Goal: Go to known website: Access a specific website the user already knows

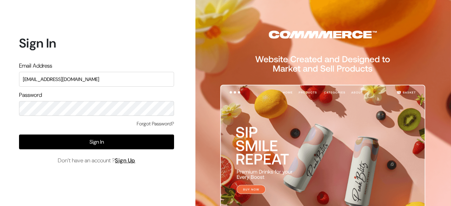
type input "[EMAIL_ADDRESS][DOMAIN_NAME]"
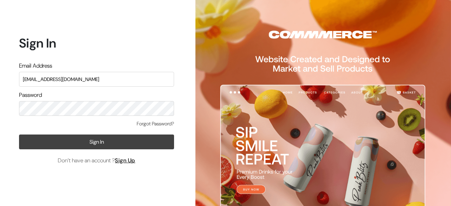
click at [121, 143] on button "Sign In" at bounding box center [96, 142] width 155 height 15
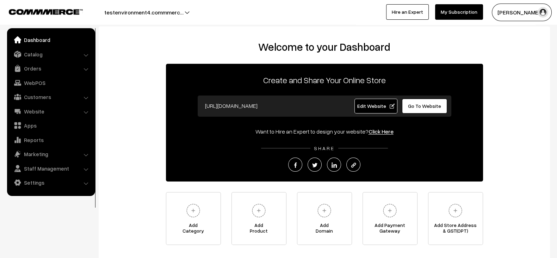
click at [353, 105] on div "Edit Website" at bounding box center [373, 106] width 54 height 15
click at [361, 105] on span "Edit Website" at bounding box center [376, 106] width 38 height 6
